Goal: Check status: Check status

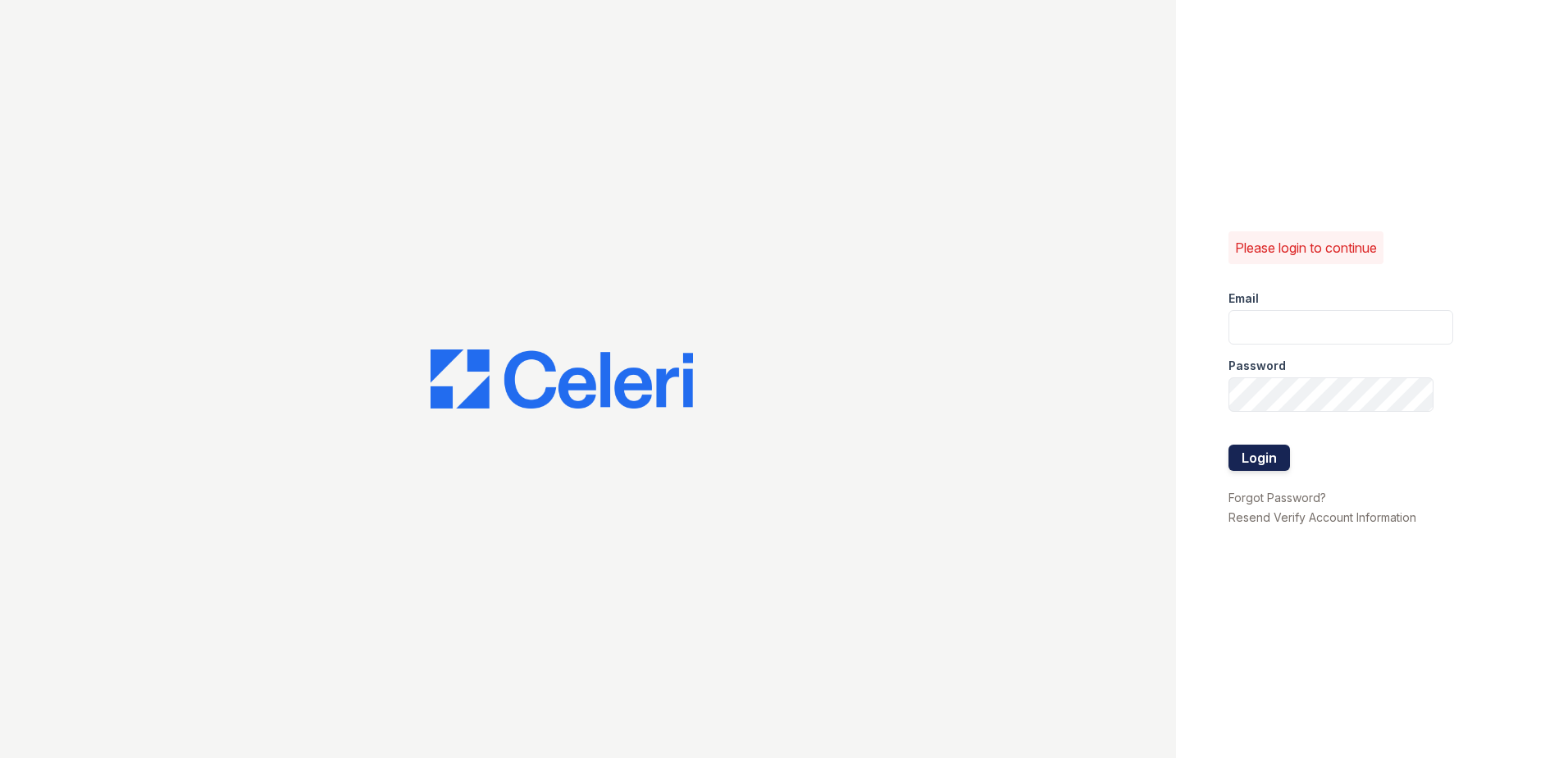
type input "[EMAIL_ADDRESS][DOMAIN_NAME]"
click at [1266, 466] on button "Login" at bounding box center [1258, 457] width 61 height 26
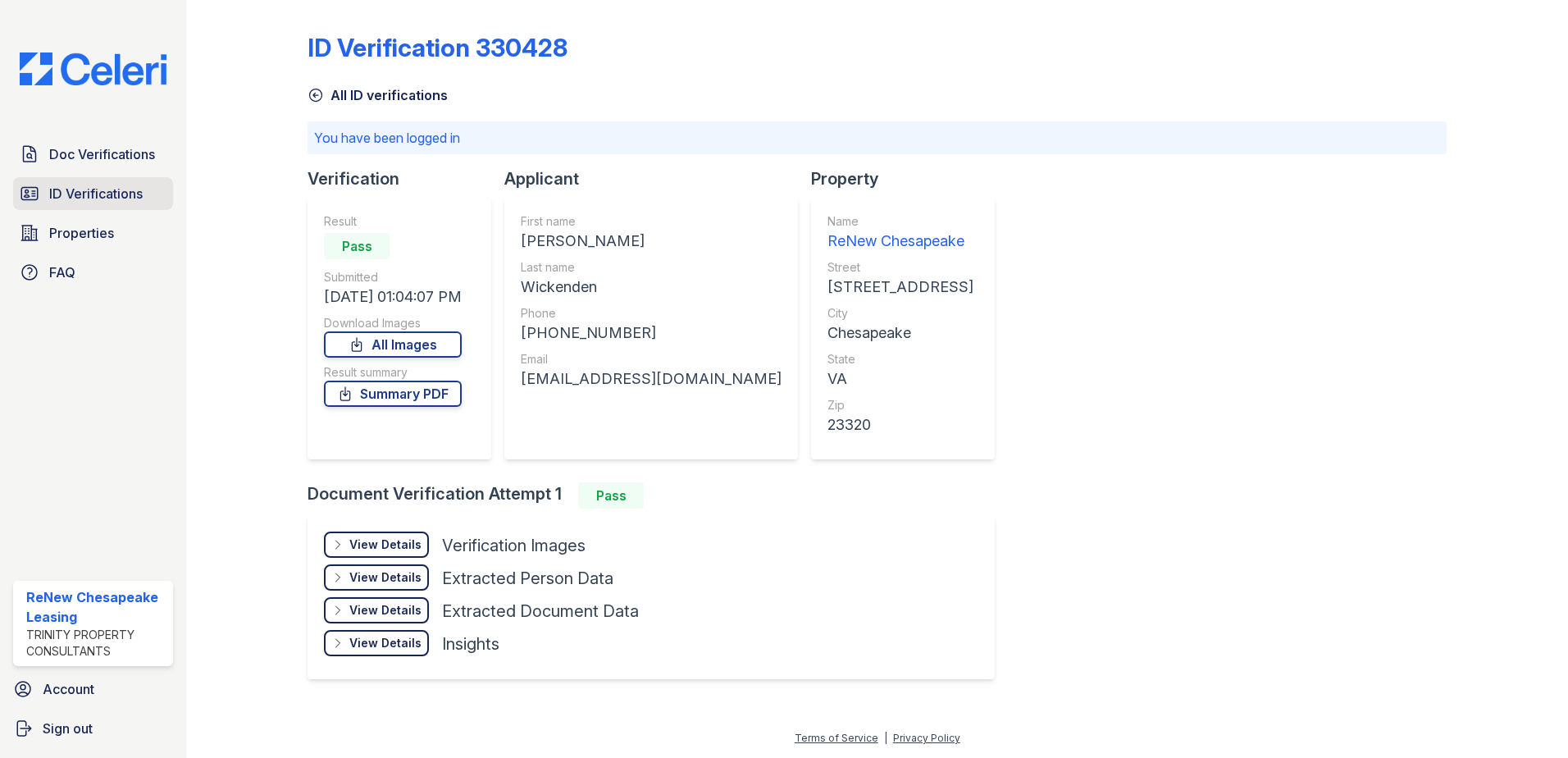
click at [126, 203] on span "ID Verifications" at bounding box center [96, 193] width 93 height 19
